Goal: Information Seeking & Learning: Learn about a topic

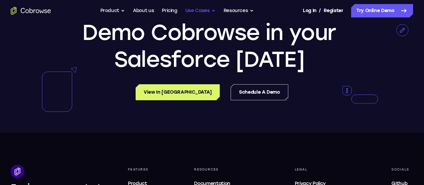
click at [211, 12] on button "Use Cases" at bounding box center [200, 10] width 30 height 13
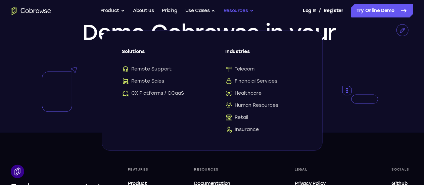
click at [250, 14] on button "Resources" at bounding box center [239, 10] width 30 height 13
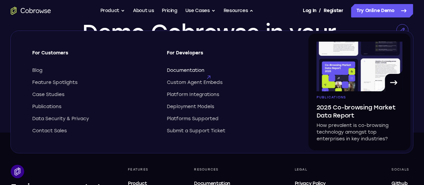
click at [196, 72] on span "Documentation" at bounding box center [186, 70] width 38 height 7
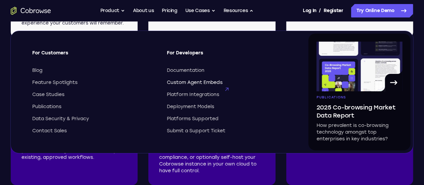
scroll to position [1007, 0]
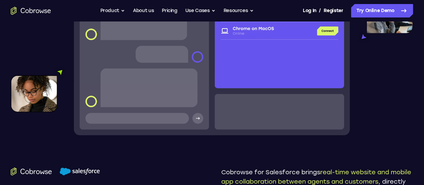
scroll to position [235, 0]
click at [208, 80] on img at bounding box center [212, 54] width 403 height 161
click at [182, 77] on img at bounding box center [212, 54] width 403 height 161
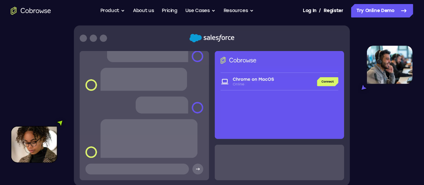
scroll to position [168, 0]
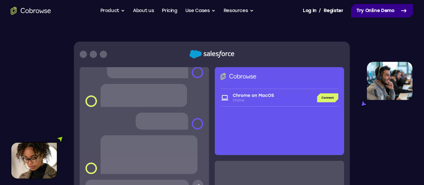
click at [376, 10] on link "Try Online Demo" at bounding box center [382, 10] width 62 height 13
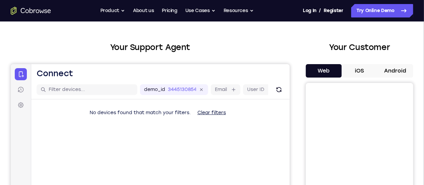
scroll to position [34, 0]
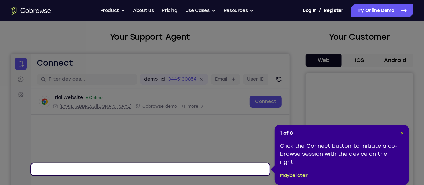
click at [401, 133] on span "×" at bounding box center [402, 133] width 3 height 6
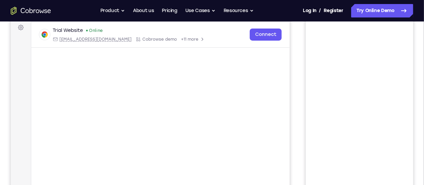
scroll to position [67, 0]
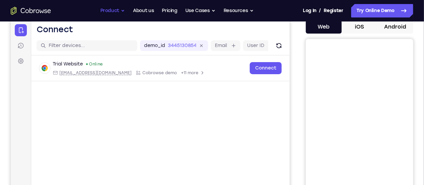
click at [113, 9] on button "Product" at bounding box center [112, 10] width 25 height 13
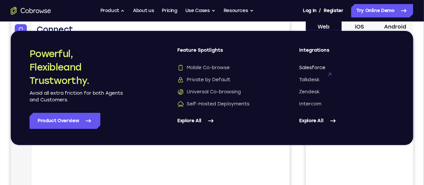
click at [315, 67] on span "Salesforce" at bounding box center [313, 67] width 26 height 7
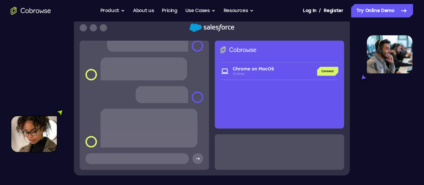
scroll to position [201, 0]
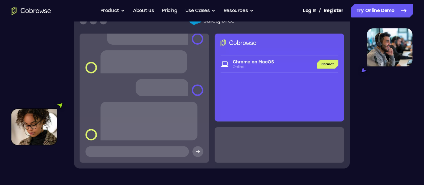
click at [277, 81] on img at bounding box center [212, 88] width 403 height 161
click at [320, 83] on img at bounding box center [212, 88] width 403 height 161
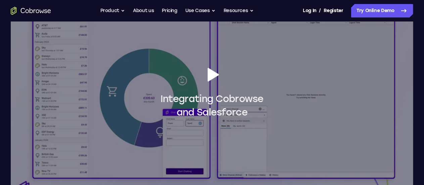
scroll to position [604, 0]
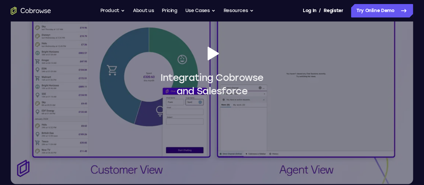
click at [213, 60] on icon at bounding box center [213, 54] width 11 height 14
